Goal: Task Accomplishment & Management: Use online tool/utility

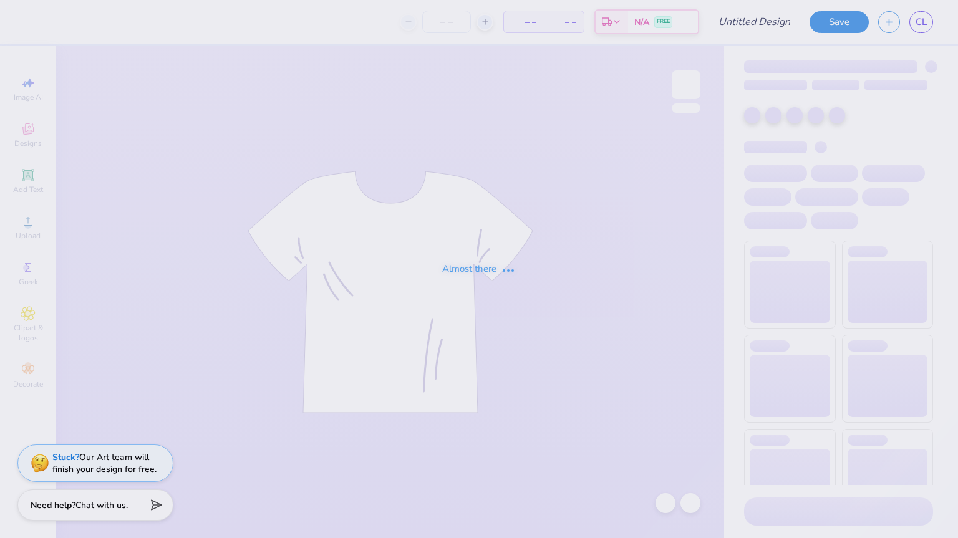
type input "CDT- Fall Merch 2025 #5"
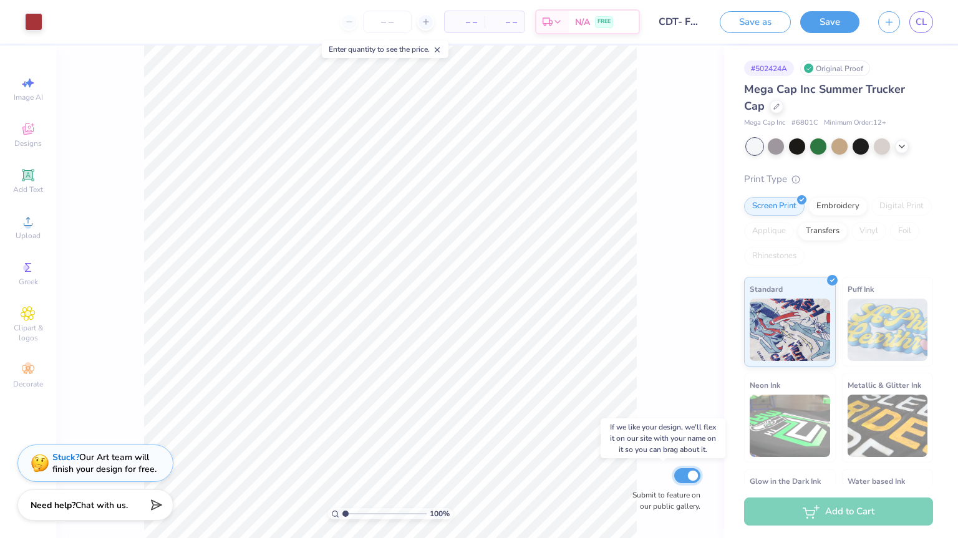
click at [686, 476] on input "Submit to feature on our public gallery." at bounding box center [687, 475] width 26 height 15
checkbox input "true"
click at [29, 131] on icon at bounding box center [28, 129] width 15 height 15
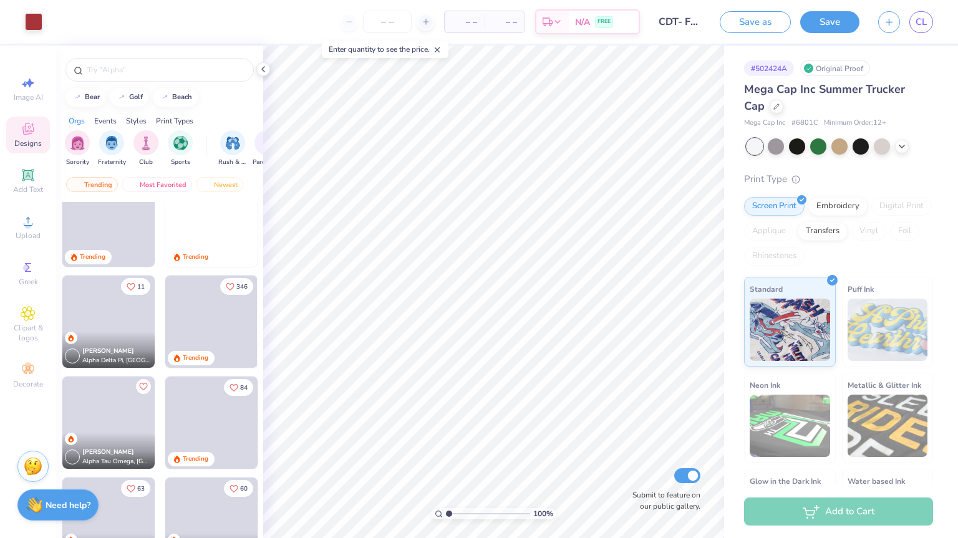
scroll to position [534, 0]
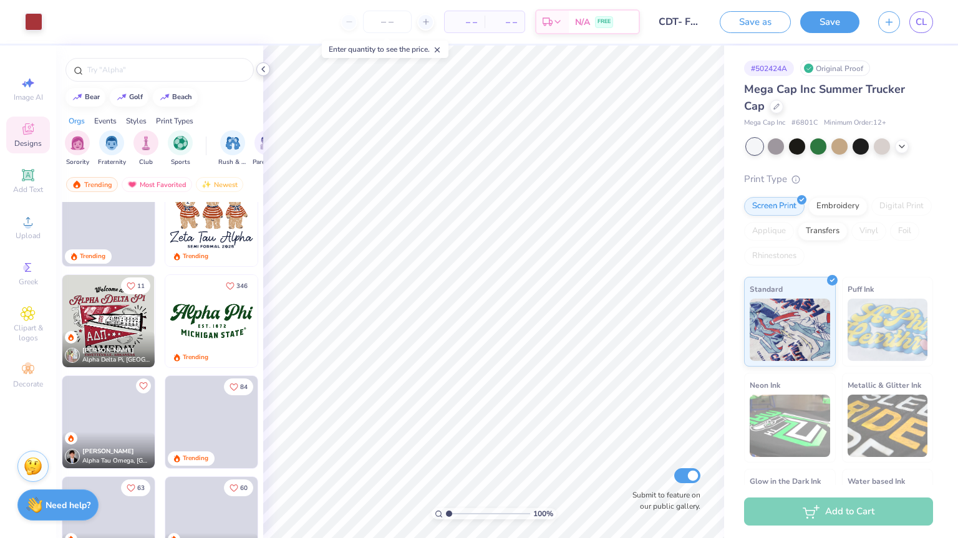
click at [262, 63] on div at bounding box center [263, 69] width 14 height 14
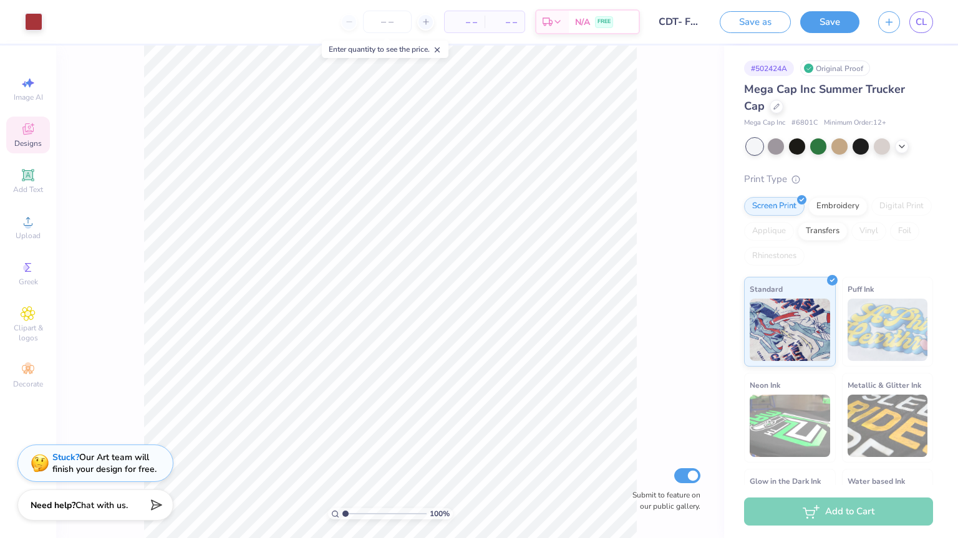
scroll to position [626, 0]
click at [439, 52] on icon at bounding box center [437, 50] width 9 height 9
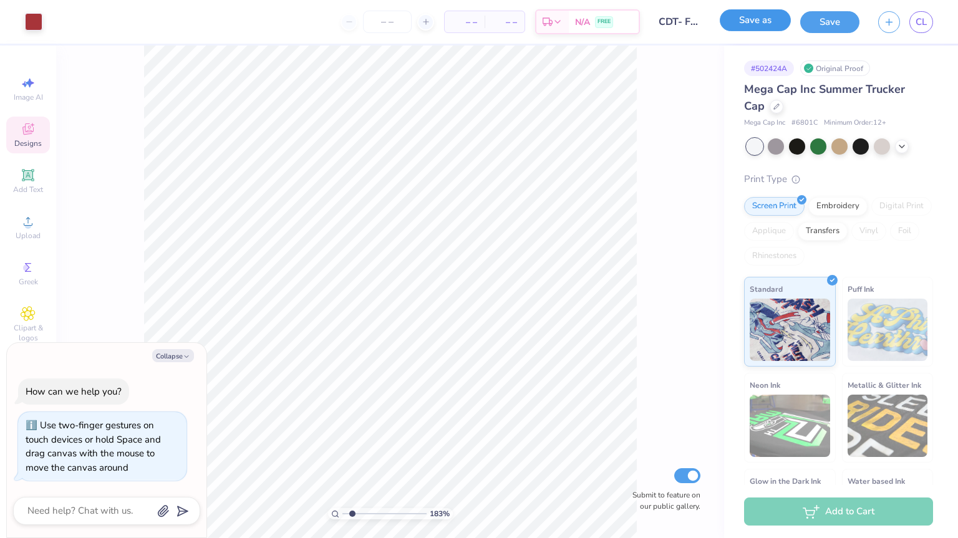
click at [747, 27] on button "Save as" at bounding box center [755, 20] width 71 height 22
click at [697, 311] on div "183 % Submit to feature on our public gallery." at bounding box center [390, 292] width 668 height 493
type input "1.83099927356267"
type textarea "x"
type input "1.83099927356267"
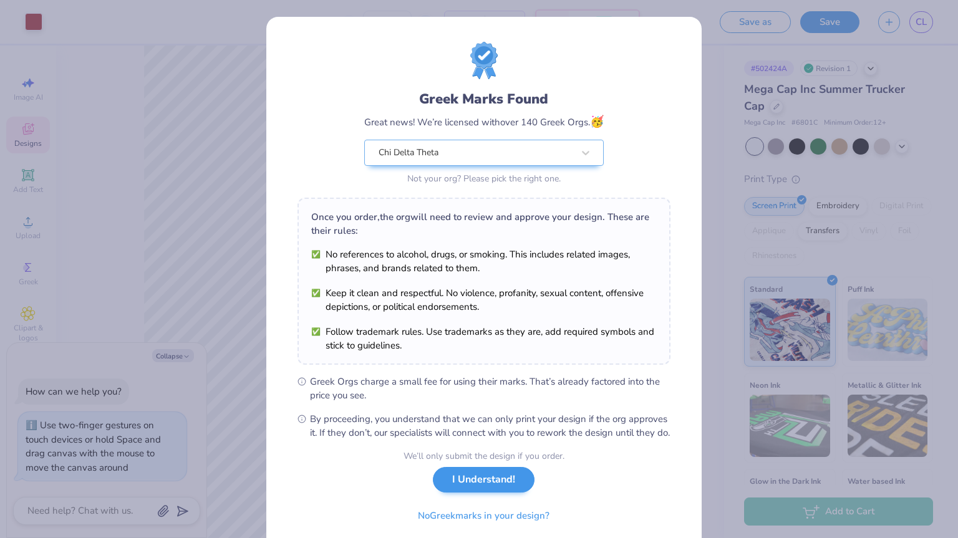
type textarea "x"
click at [512, 493] on button "I Understand!" at bounding box center [484, 480] width 102 height 26
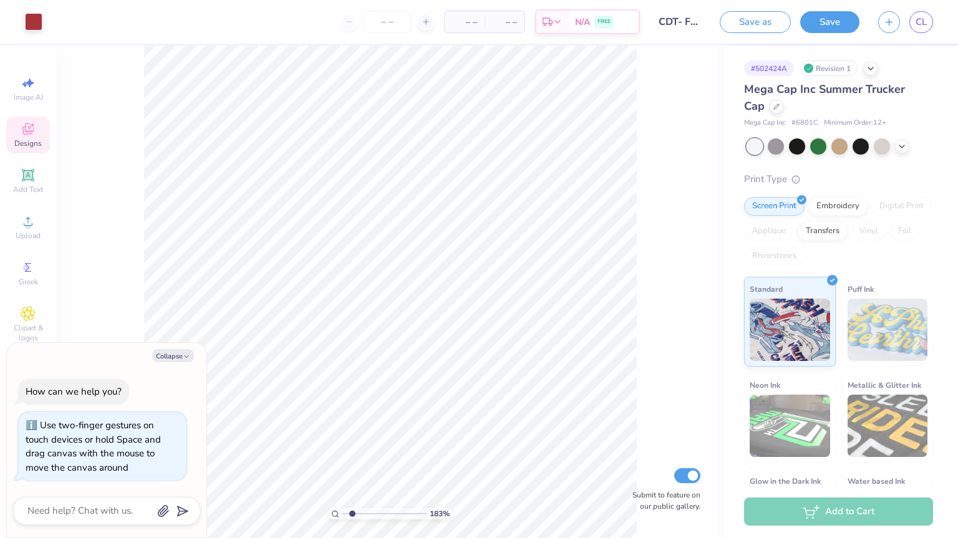
type input "1.83099927356267"
type textarea "x"
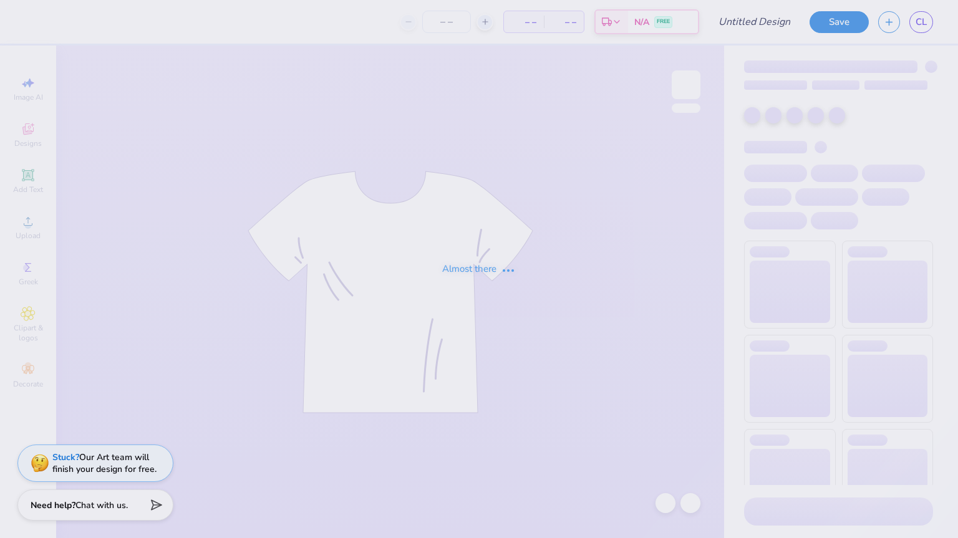
type input "CDT- Fall Merch 2025 #2"
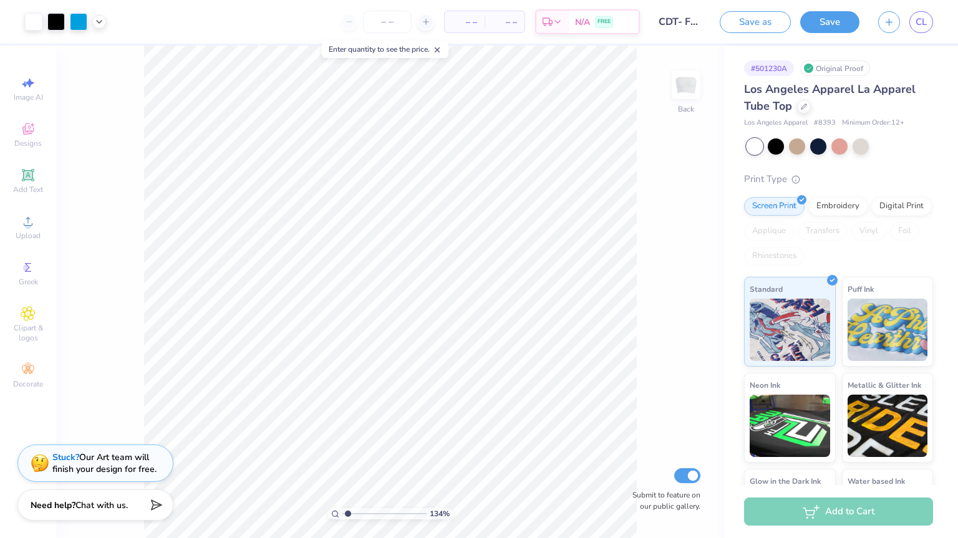
type input "1.32457209541303"
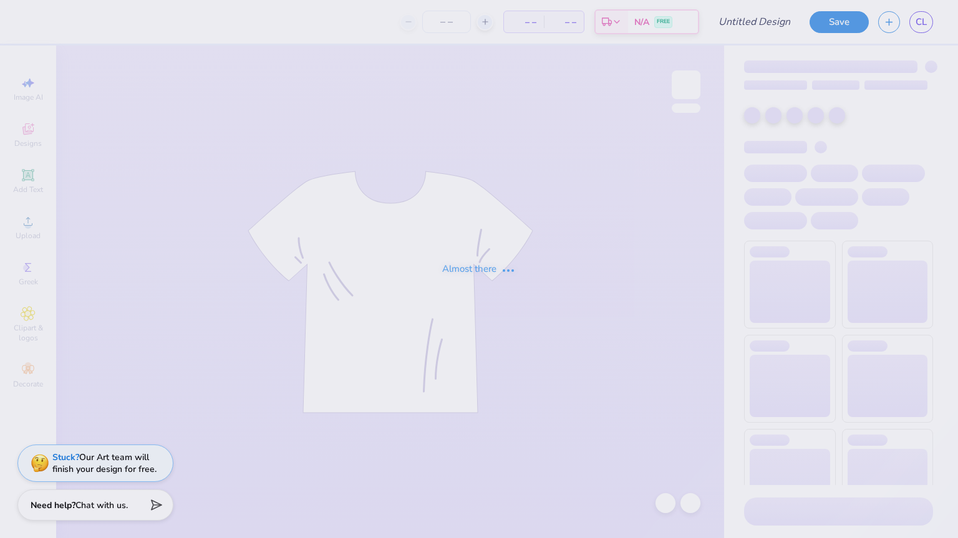
type input "CDT- Fall Merch 2025"
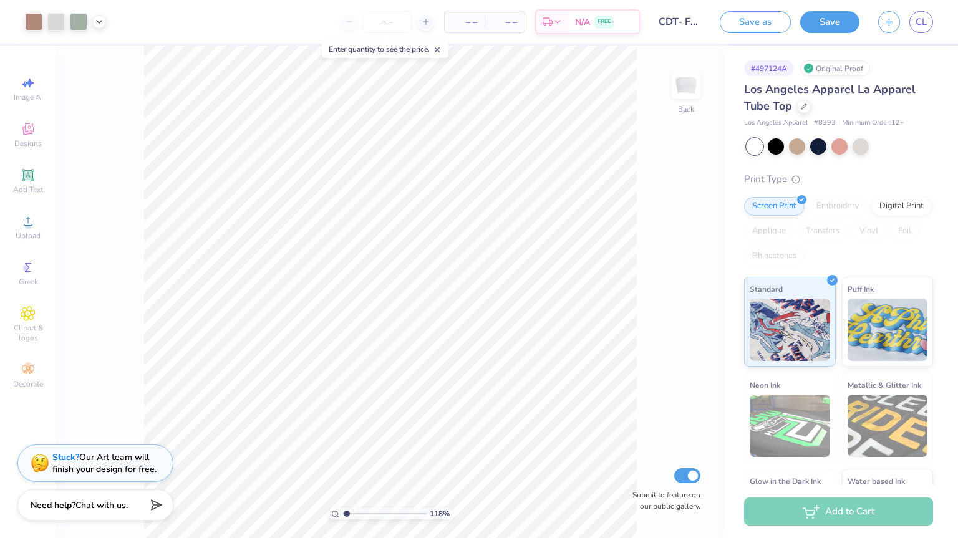
type input "1.17701343224253"
